Goal: Navigation & Orientation: Find specific page/section

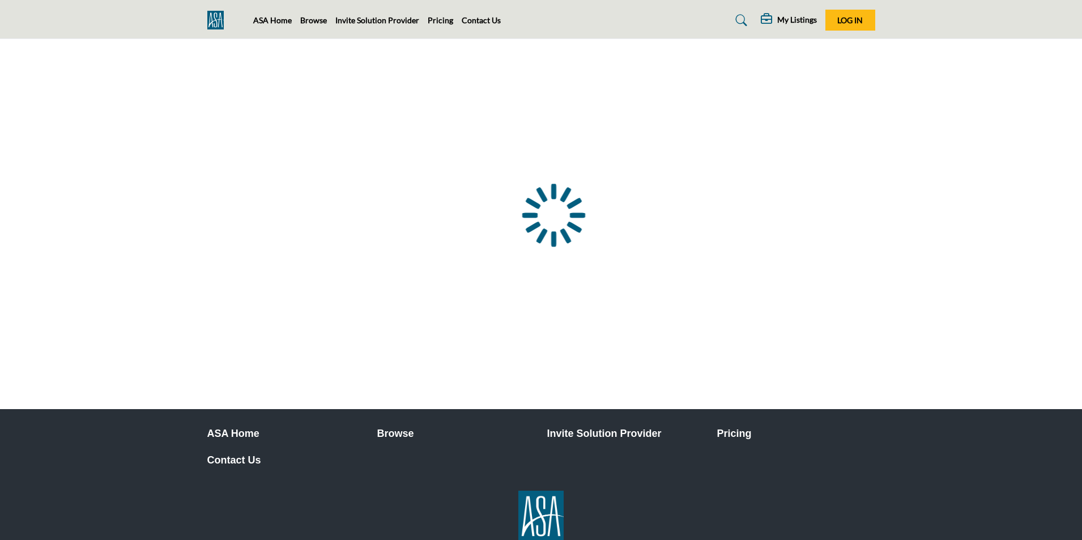
click at [0, 0] on div at bounding box center [0, 0] width 0 height 0
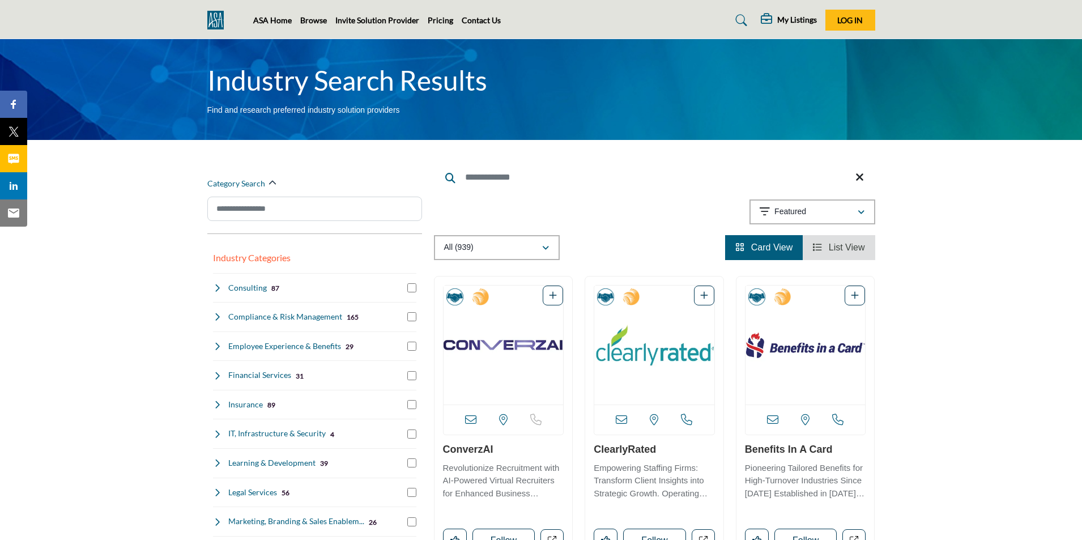
click at [842, 249] on span "List View" at bounding box center [846, 247] width 36 height 10
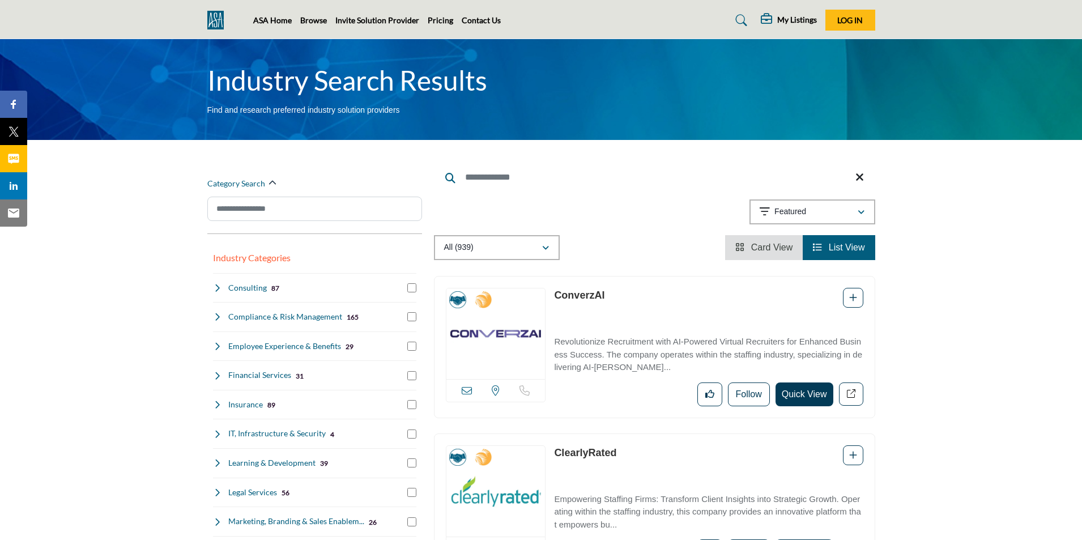
click at [762, 247] on span "Card View" at bounding box center [772, 247] width 42 height 10
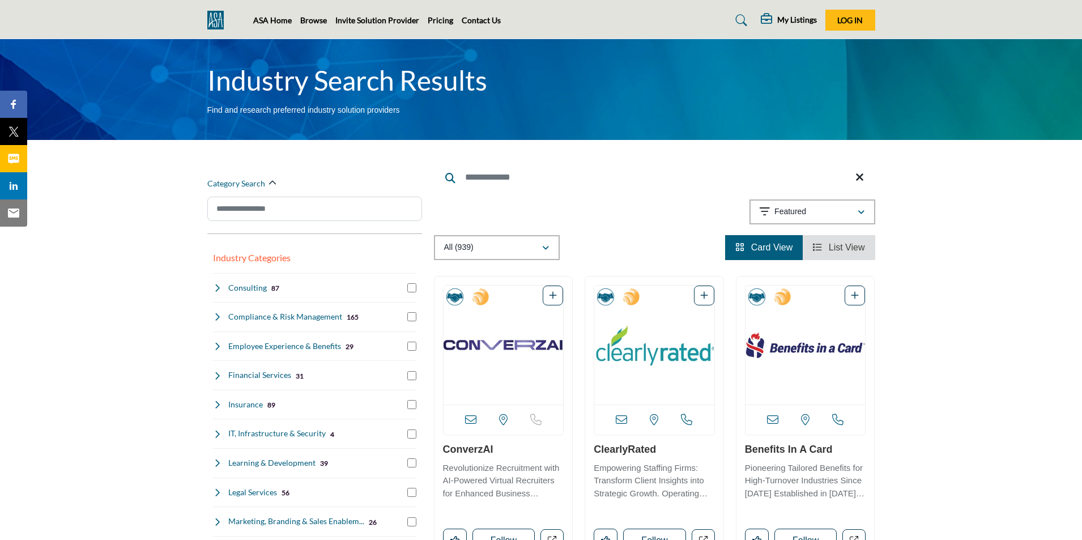
click at [857, 246] on span "List View" at bounding box center [846, 247] width 36 height 10
